Goal: Task Accomplishment & Management: Use online tool/utility

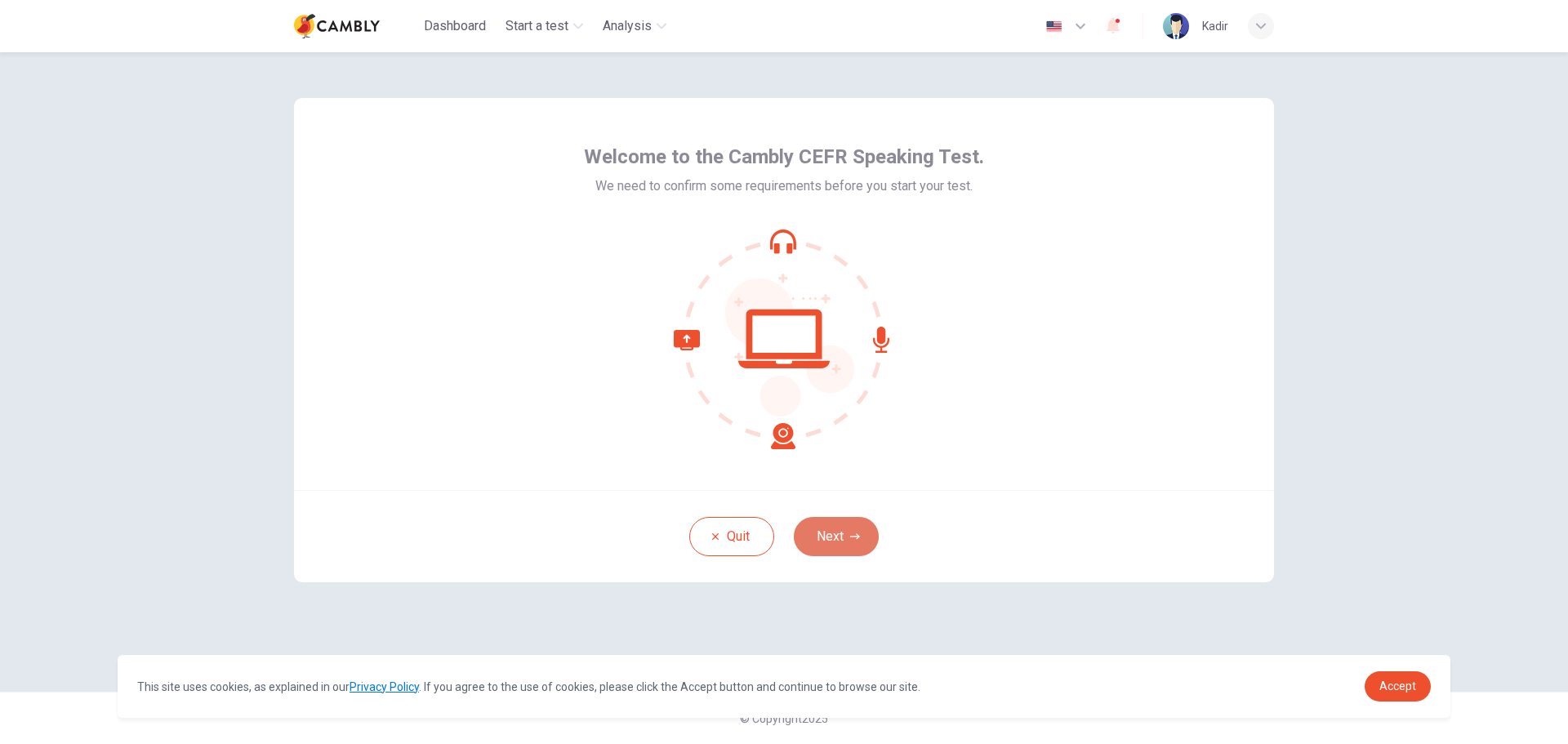
click at [835, 533] on button "Next" at bounding box center [836, 536] width 85 height 39
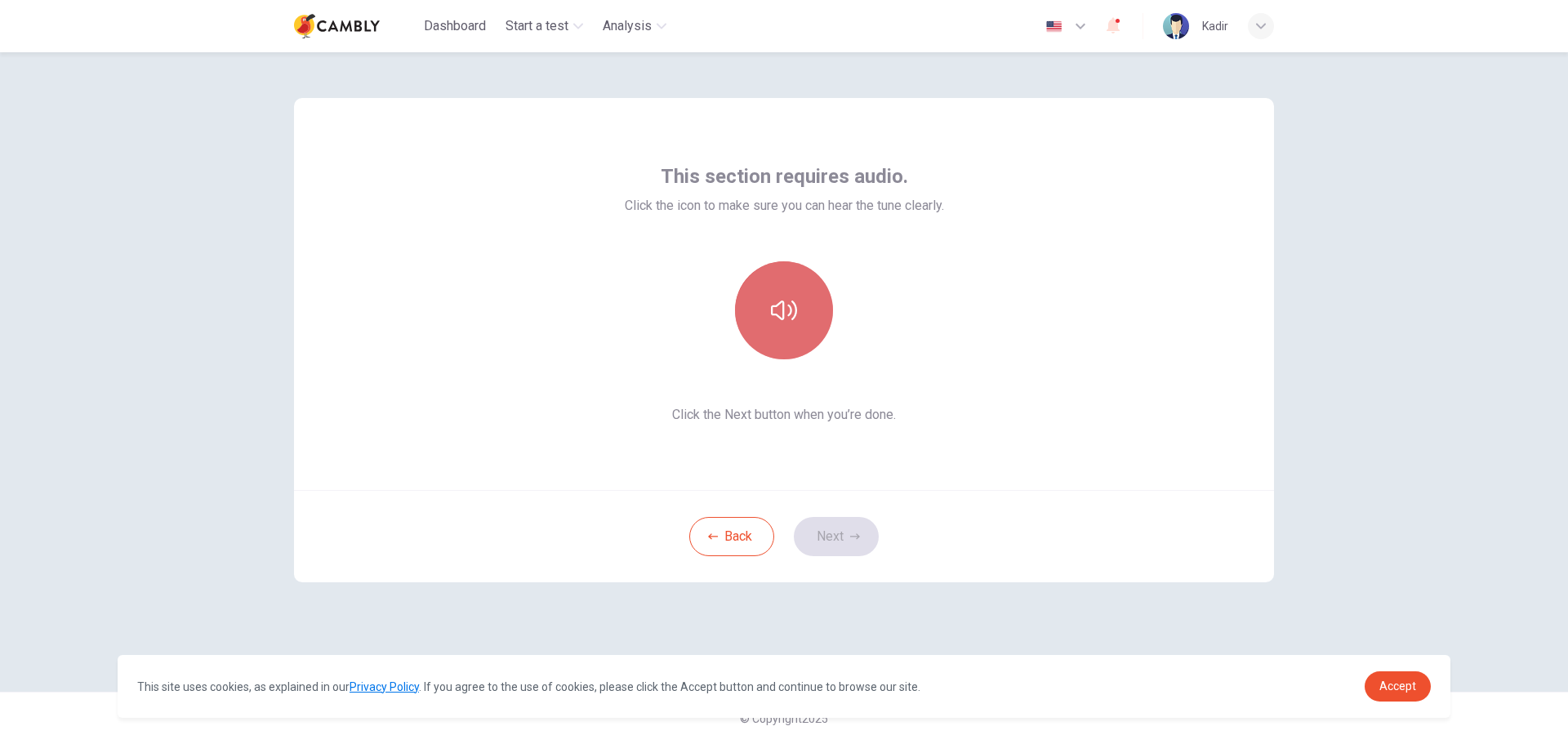
click at [799, 321] on button "button" at bounding box center [784, 310] width 98 height 98
click at [828, 535] on button "Next" at bounding box center [836, 536] width 85 height 39
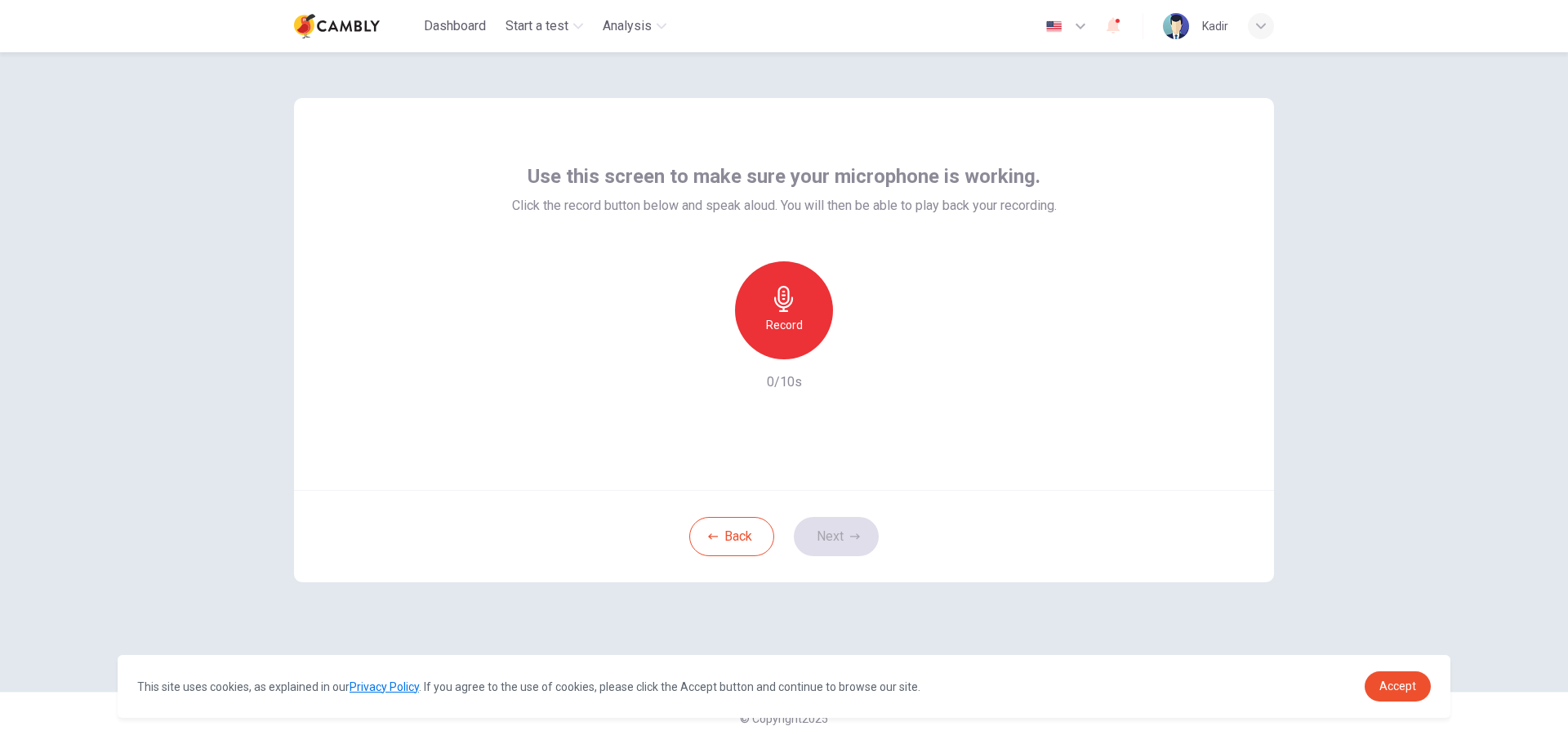
click at [786, 325] on h6 "Record" at bounding box center [784, 325] width 37 height 20
click at [840, 525] on button "Next" at bounding box center [836, 536] width 85 height 39
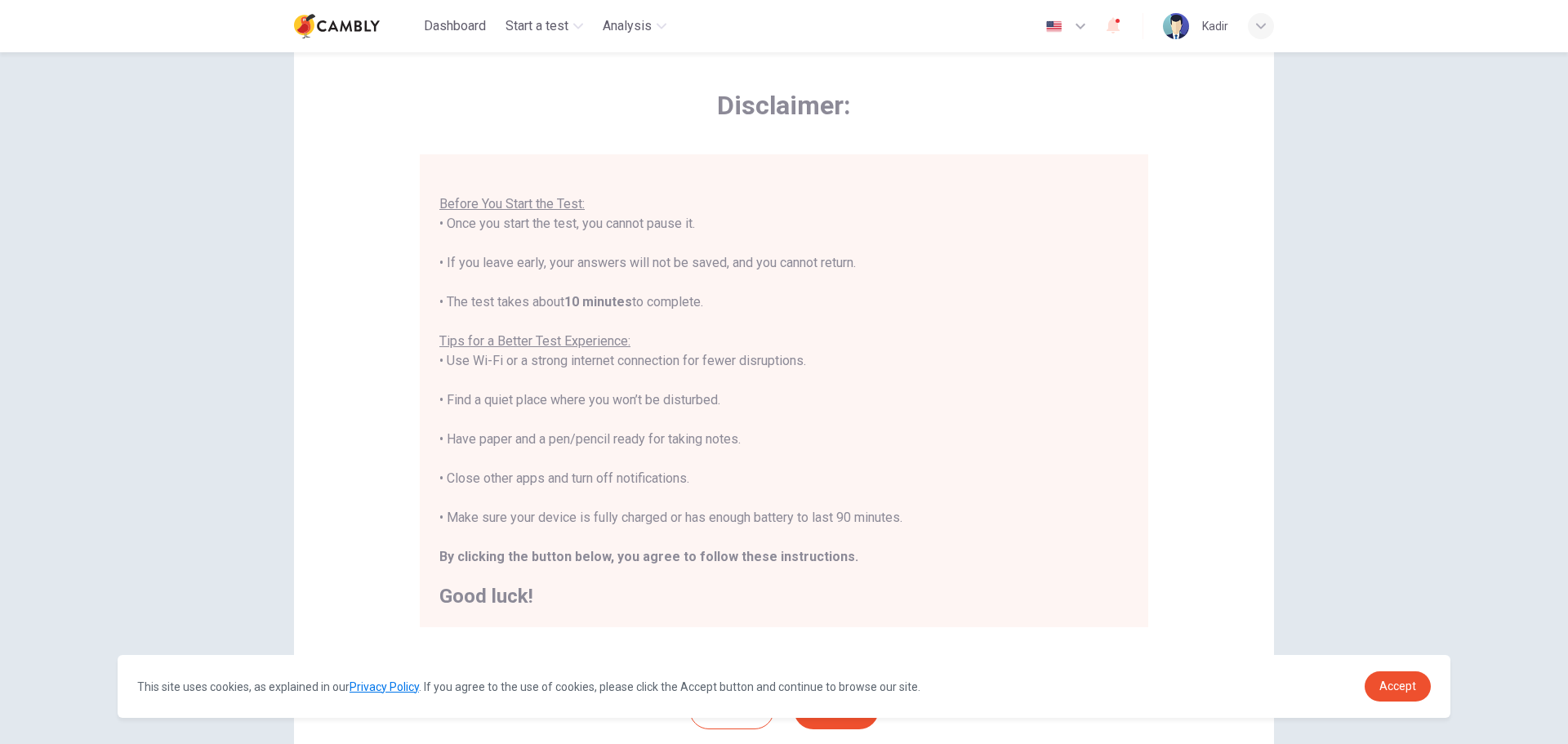
scroll to position [164, 0]
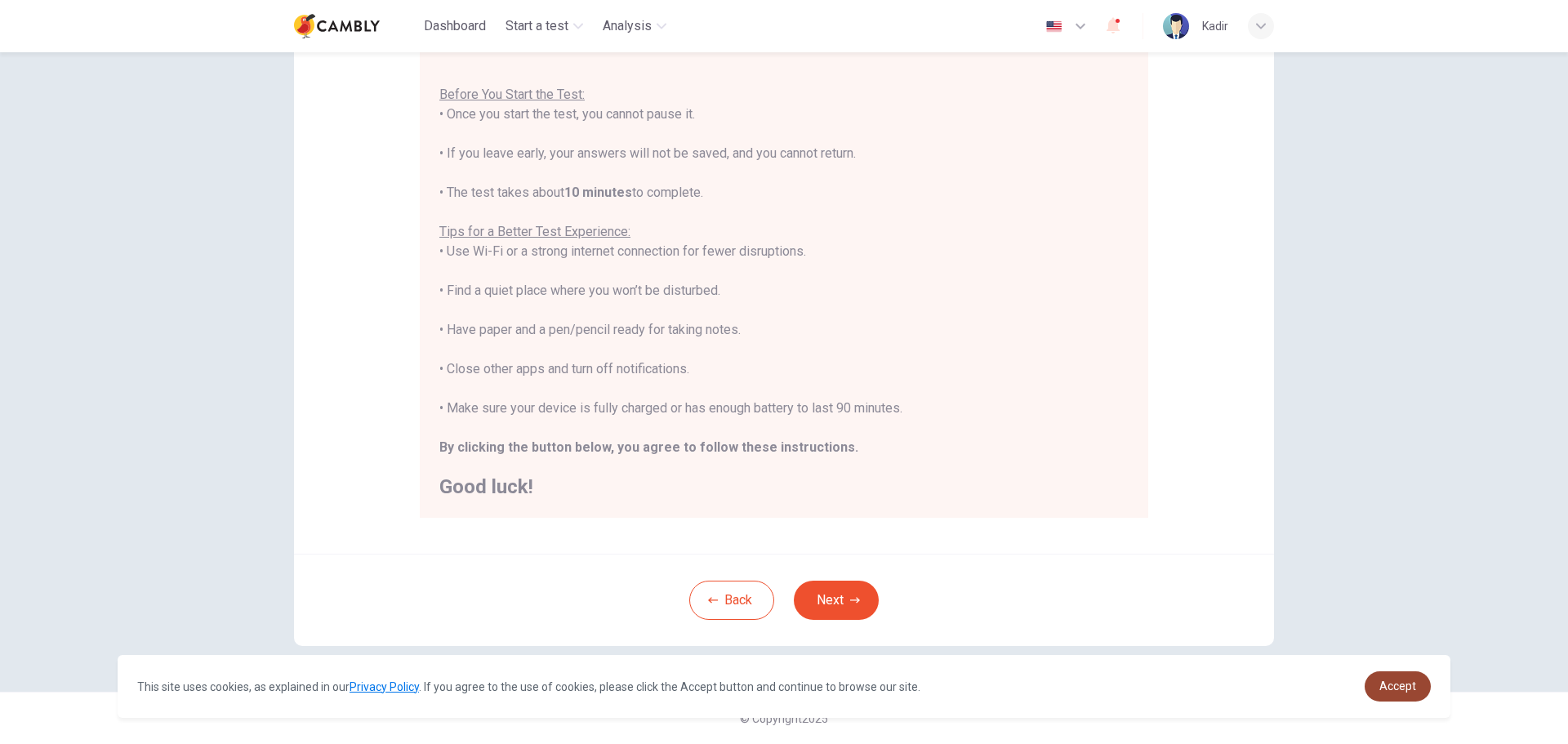
click at [1417, 688] on link "Accept" at bounding box center [1397, 686] width 66 height 30
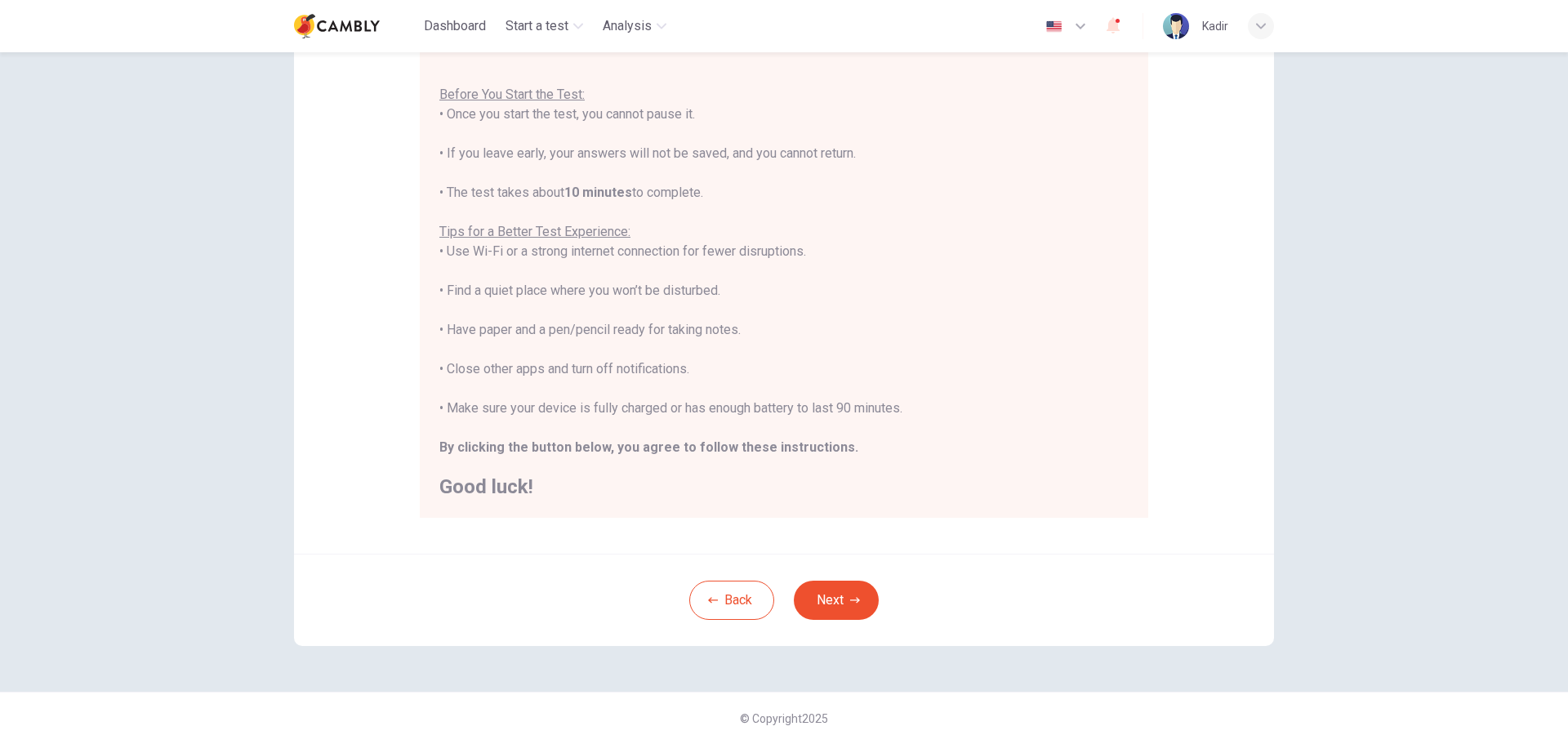
scroll to position [0, 0]
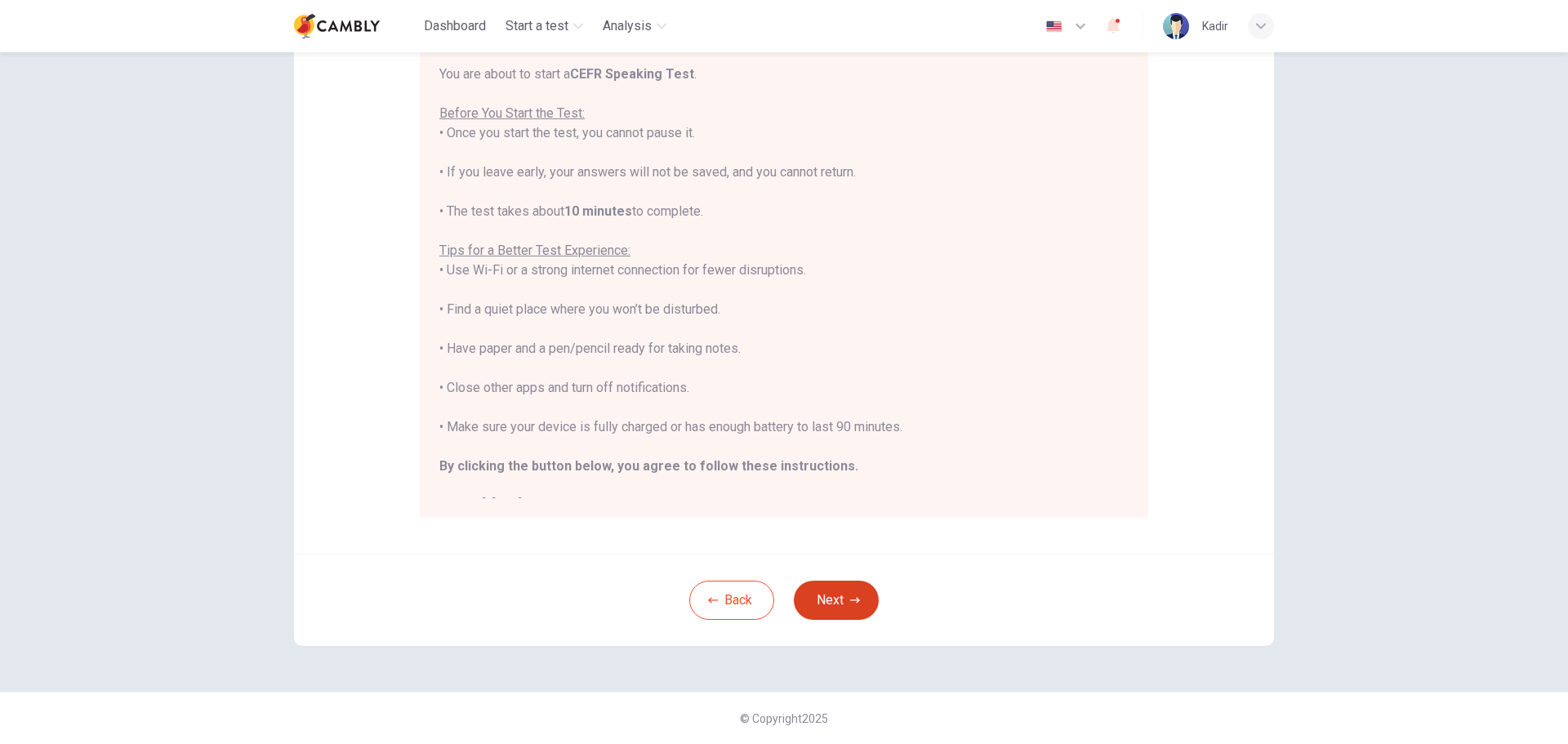
click at [834, 599] on button "Next" at bounding box center [836, 600] width 85 height 39
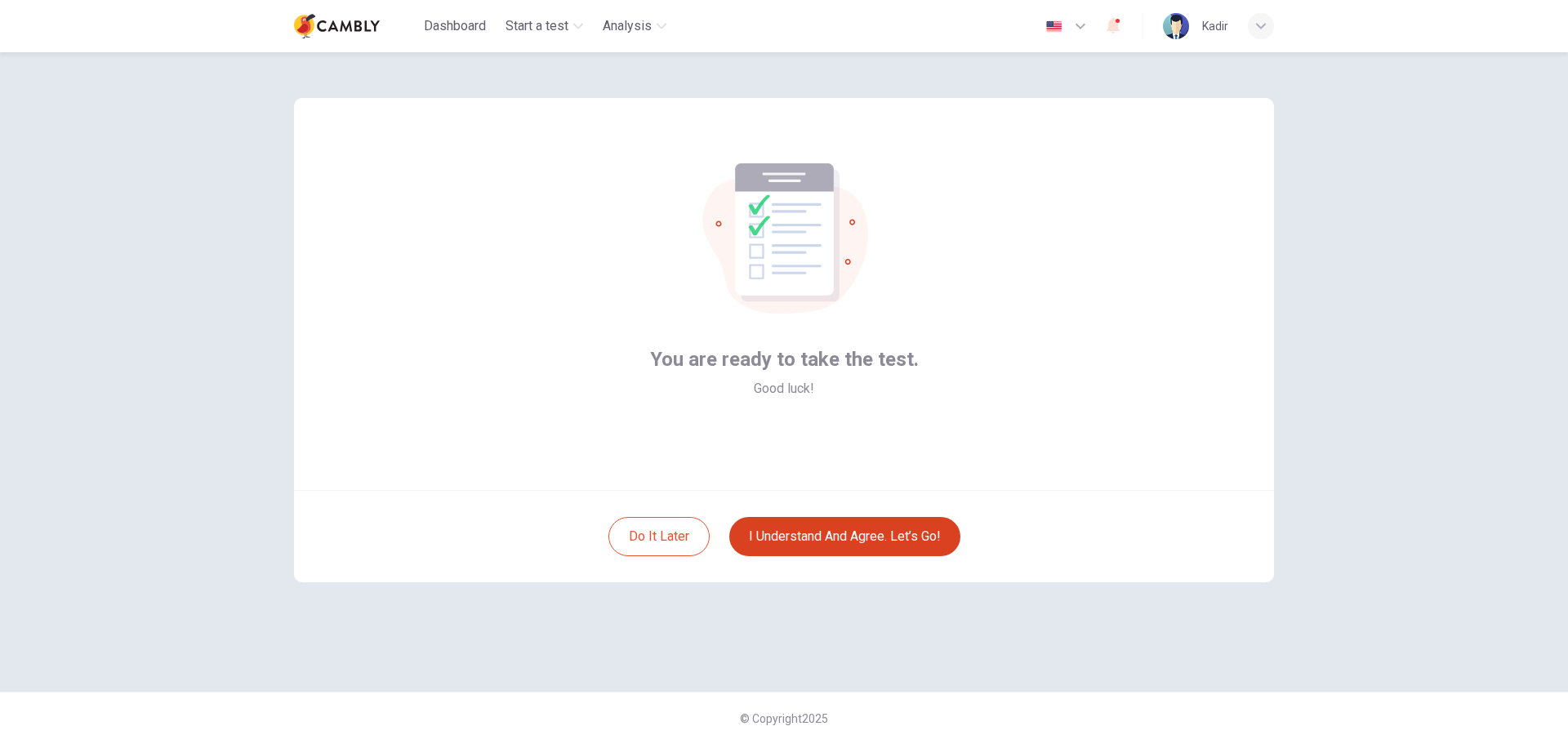
click at [836, 549] on button "I understand and agree. Let’s go!" at bounding box center [845, 536] width 231 height 39
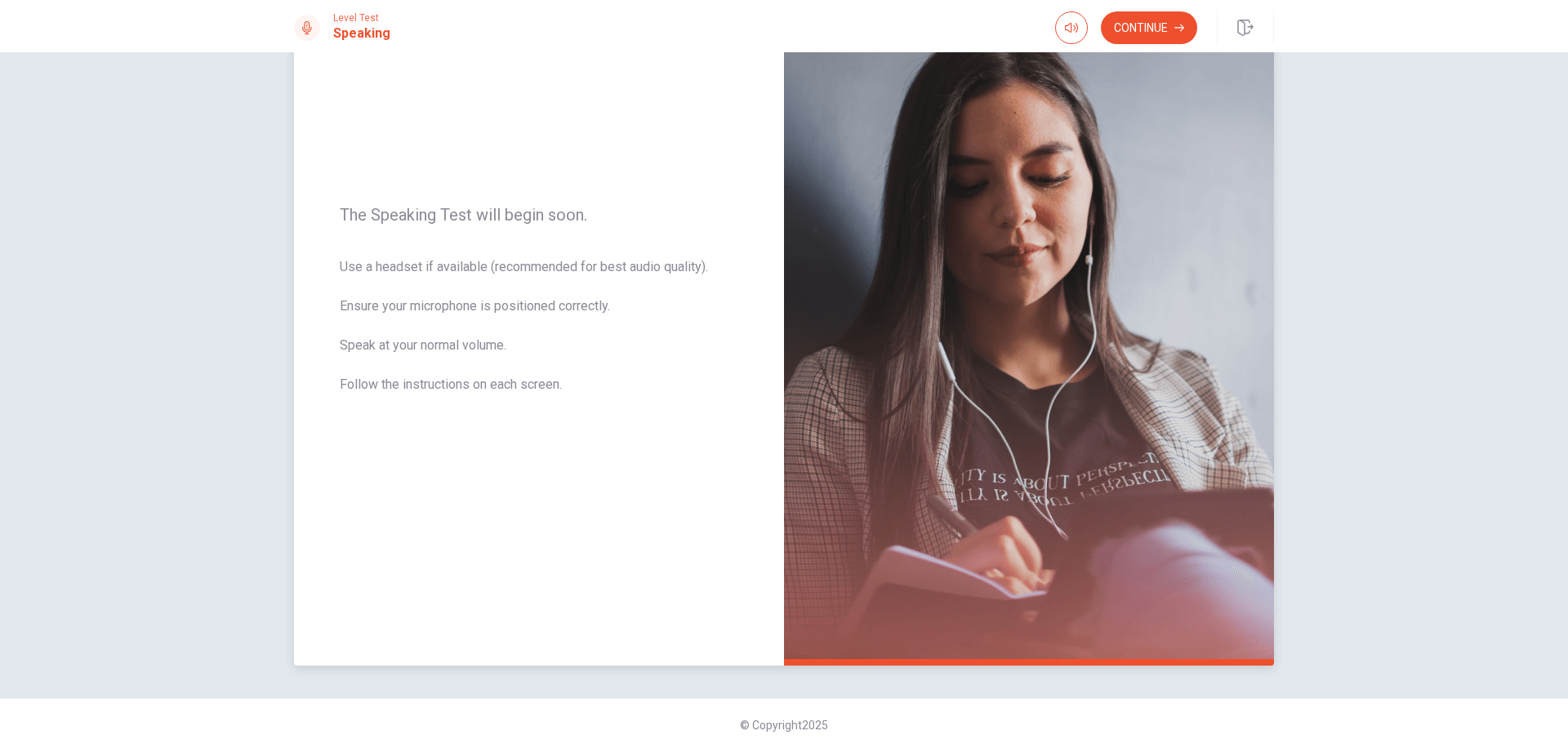
scroll to position [138, 0]
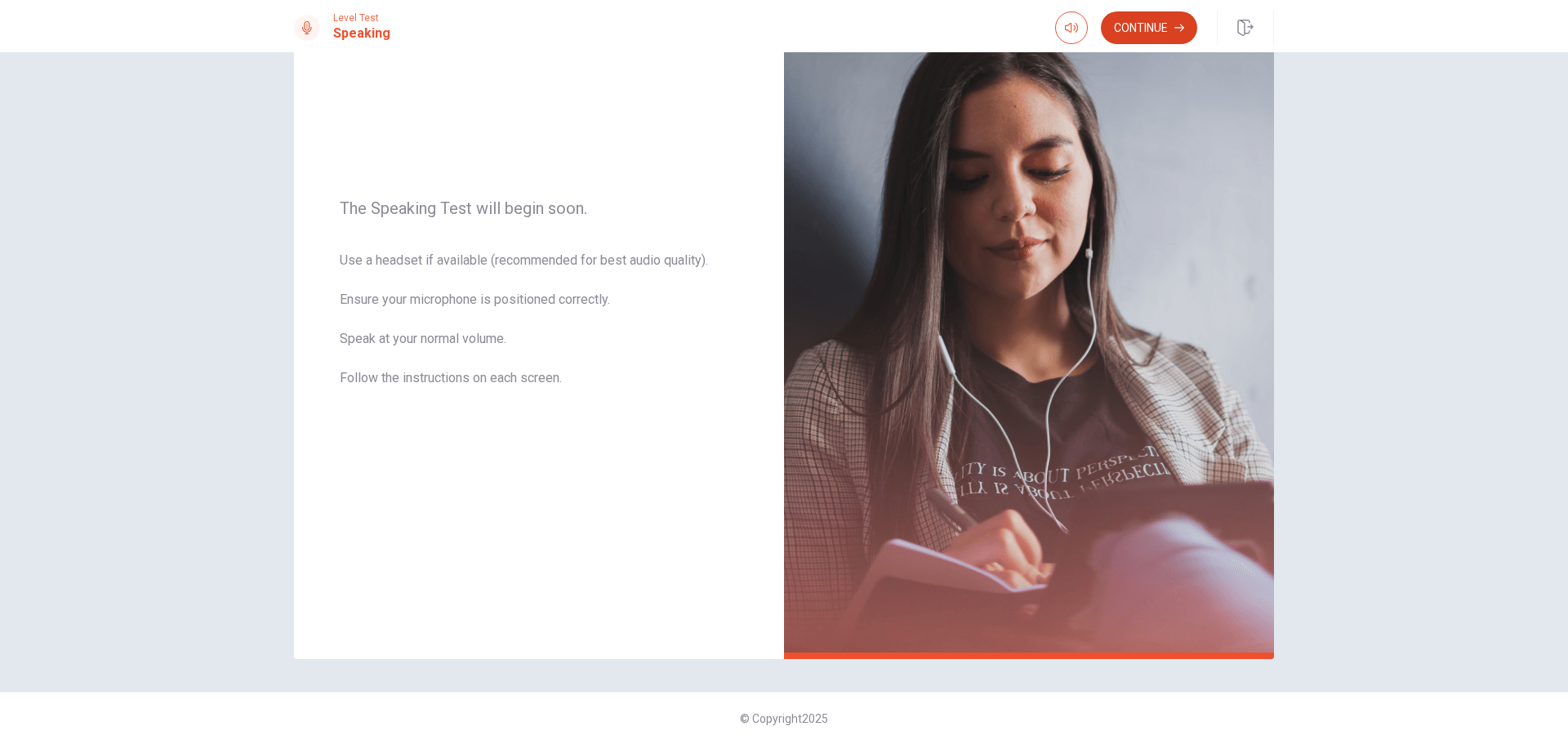
click at [1151, 23] on button "Continue" at bounding box center [1149, 27] width 97 height 32
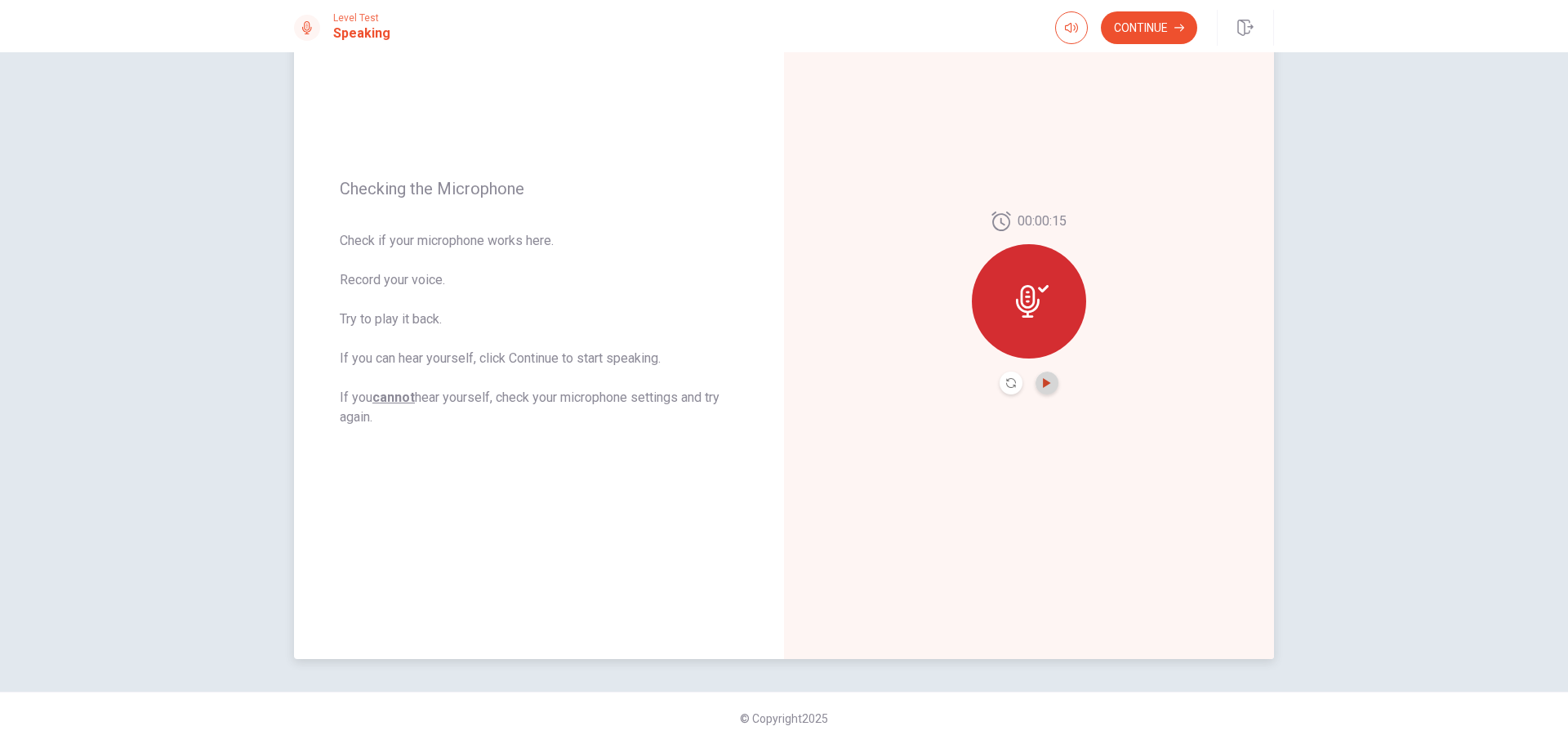
click at [1043, 382] on icon "Play Audio" at bounding box center [1046, 383] width 8 height 9
click at [1043, 382] on icon "Pause Audio" at bounding box center [1046, 383] width 9 height 9
click at [1043, 382] on icon "Play Audio" at bounding box center [1046, 383] width 8 height 9
click at [1141, 36] on button "Continue" at bounding box center [1149, 27] width 97 height 32
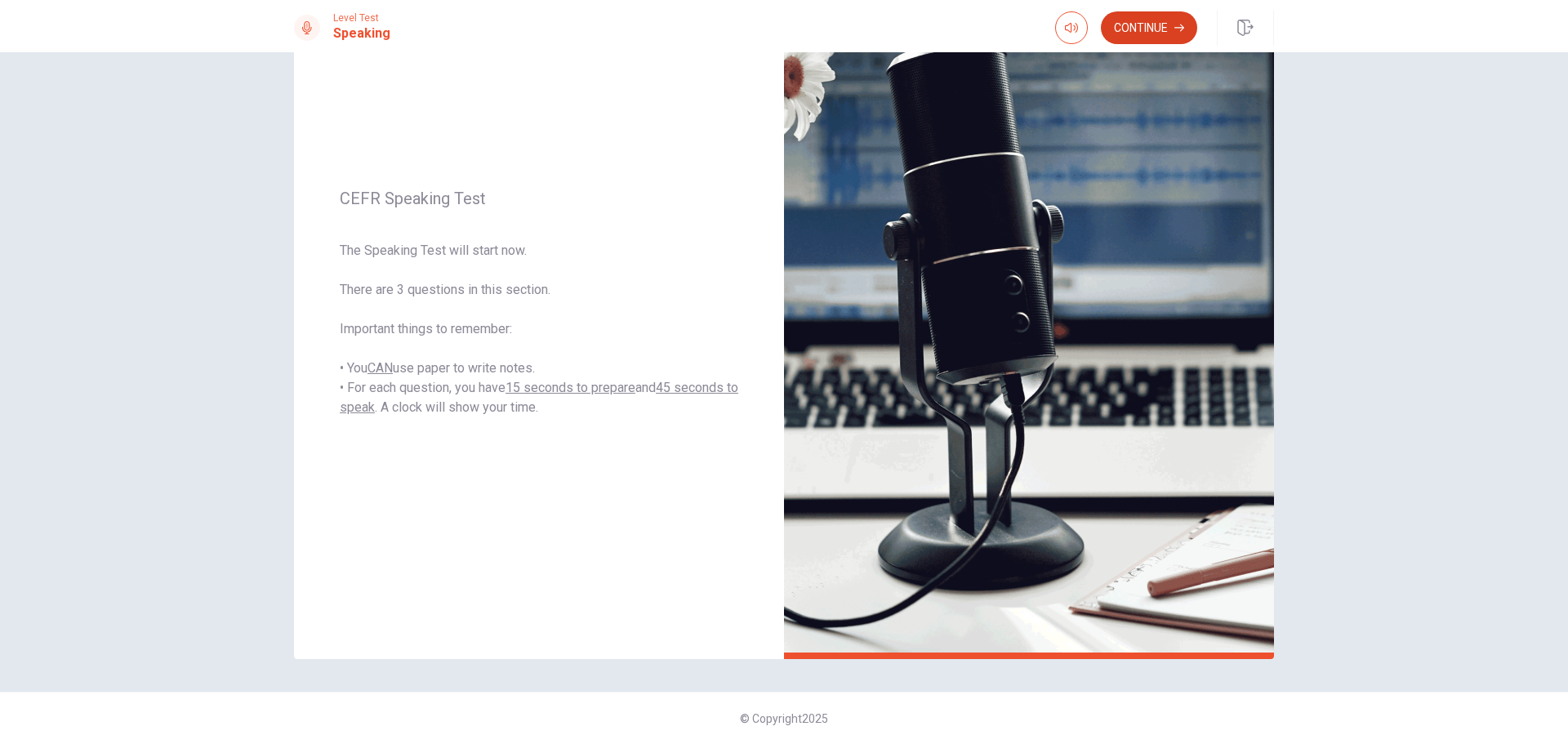
click at [1157, 26] on button "Continue" at bounding box center [1149, 27] width 97 height 32
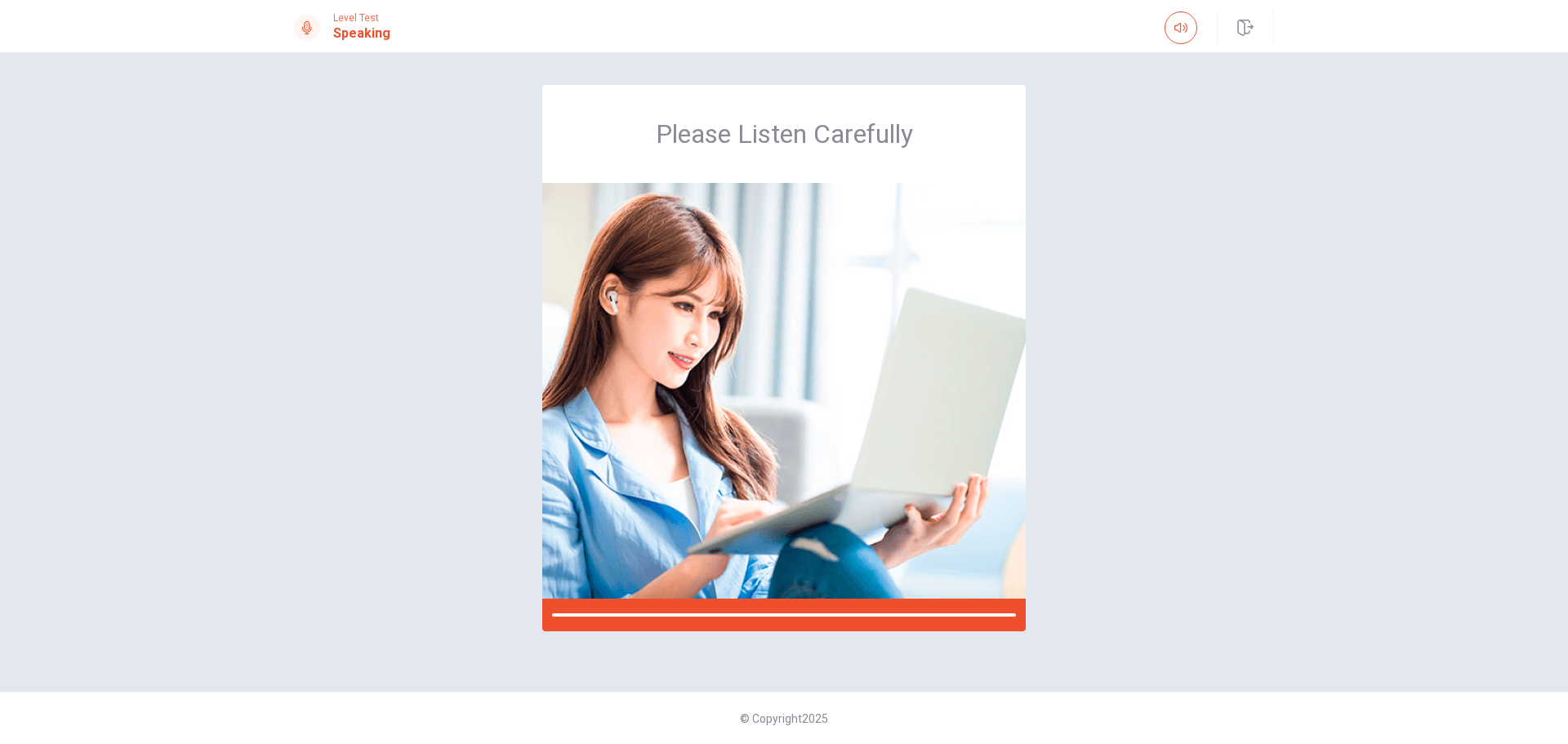
scroll to position [0, 0]
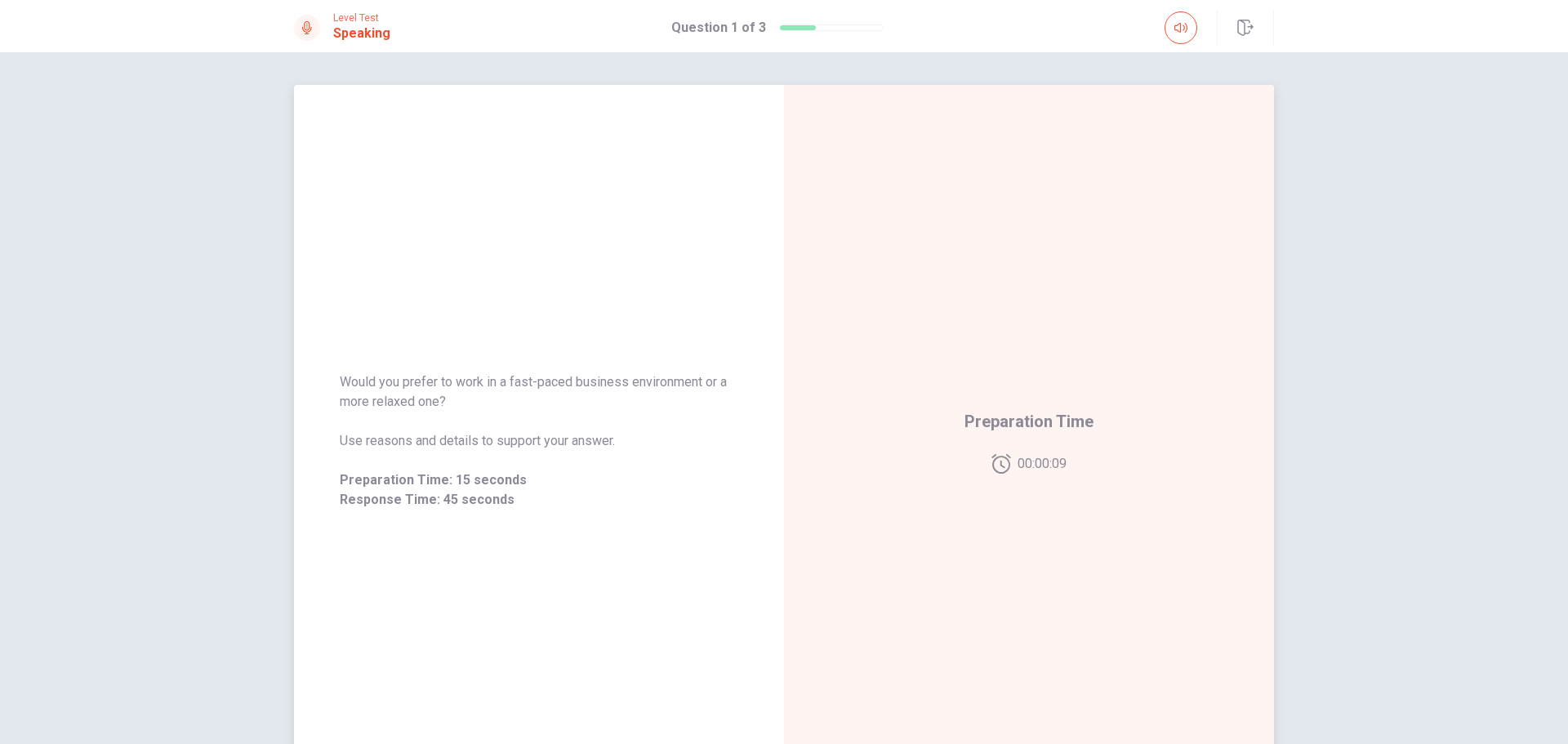
drag, startPoint x: 503, startPoint y: 410, endPoint x: 392, endPoint y: 389, distance: 113.0
click at [392, 389] on span "Would you prefer to work in a fast-paced business environment or a more relaxed…" at bounding box center [539, 392] width 399 height 39
drag, startPoint x: 439, startPoint y: 395, endPoint x: 368, endPoint y: 391, distance: 71.1
click at [368, 391] on span "Would you prefer to work in a fast-paced business environment or a more relaxed…" at bounding box center [539, 392] width 399 height 39
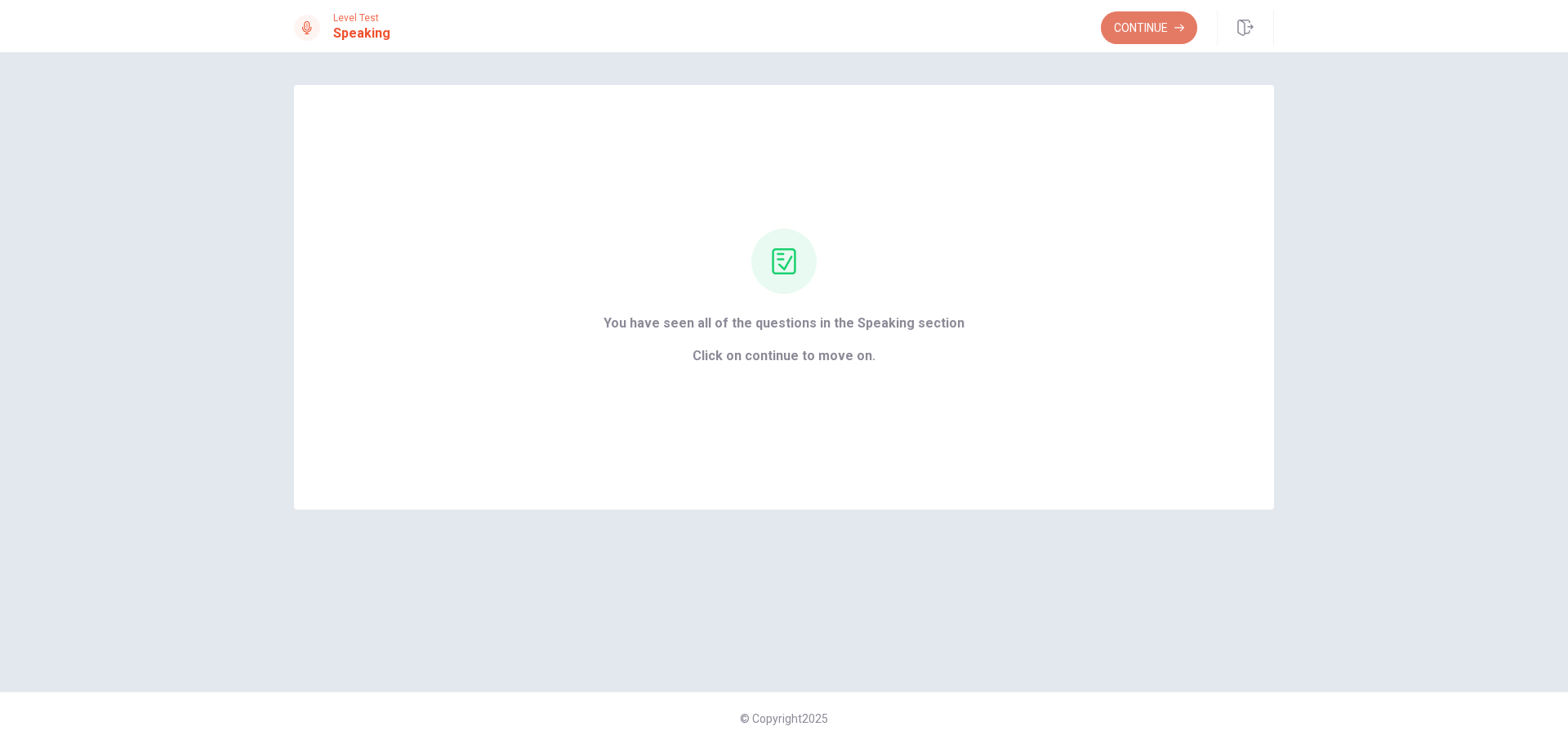
click at [1161, 32] on button "Continue" at bounding box center [1149, 27] width 97 height 32
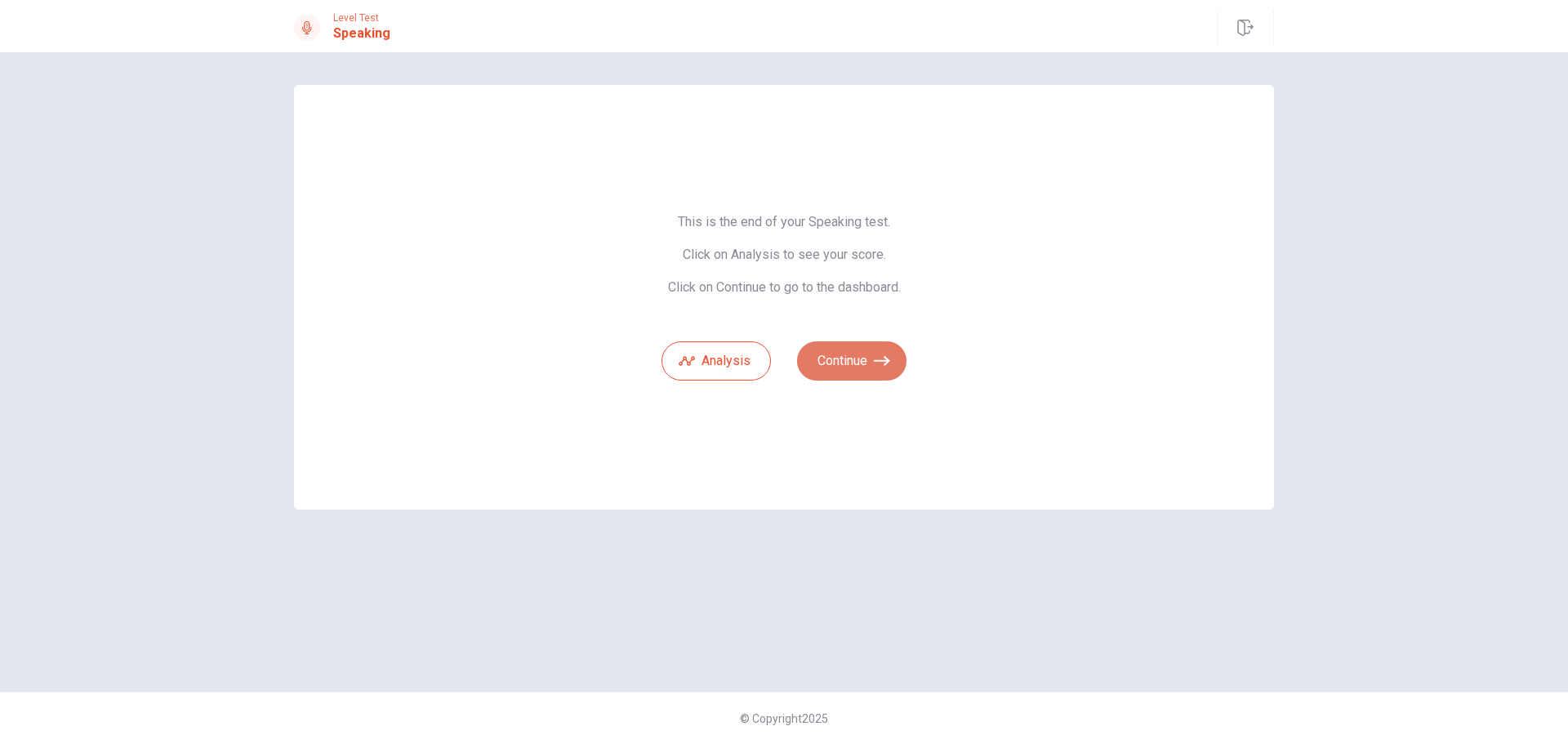
click at [867, 364] on button "Continue" at bounding box center [851, 361] width 109 height 39
